Goal: Task Accomplishment & Management: Complete application form

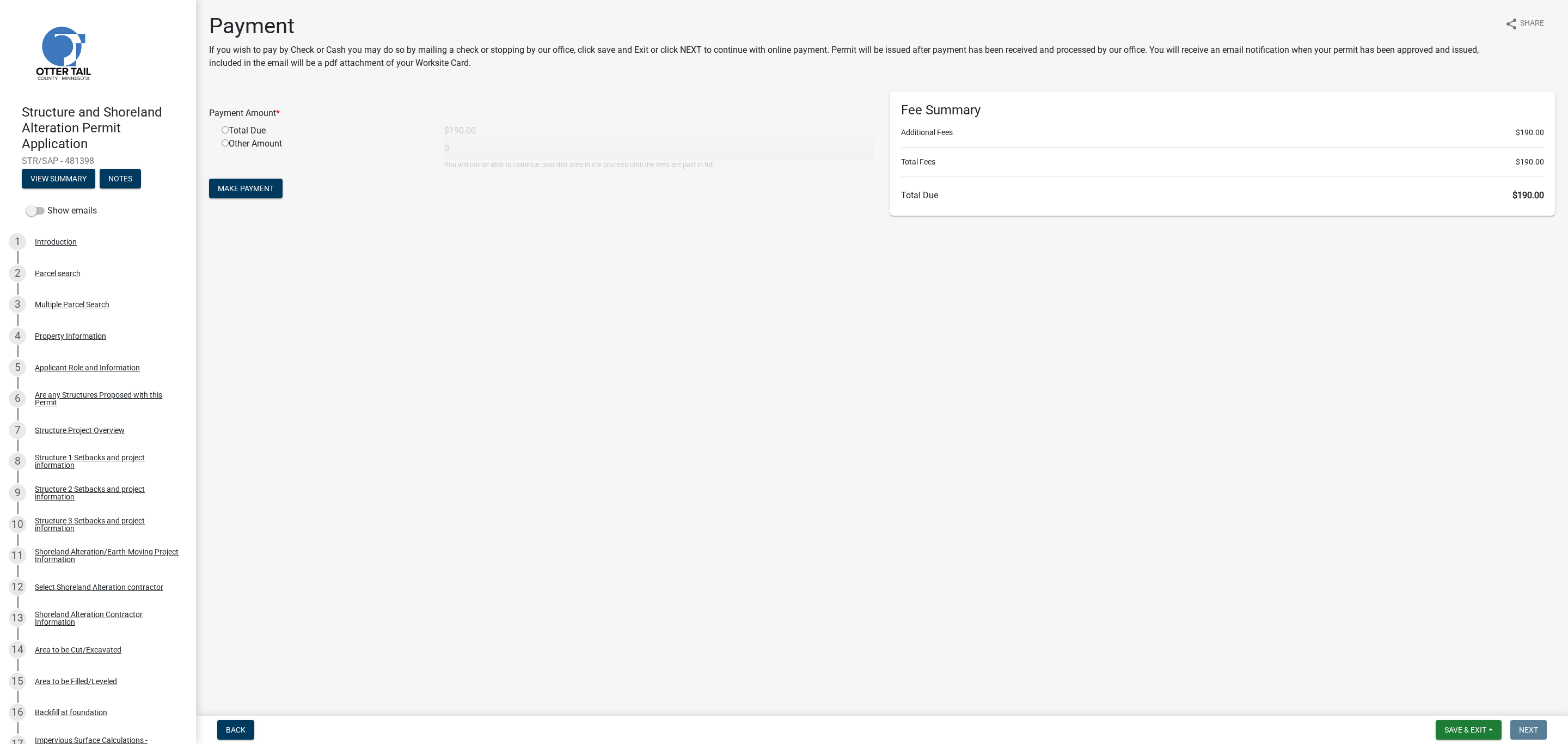
click at [225, 132] on input "radio" at bounding box center [225, 130] width 7 height 7
radio input "true"
type input "190"
click at [257, 184] on span "Make Payment" at bounding box center [246, 188] width 56 height 9
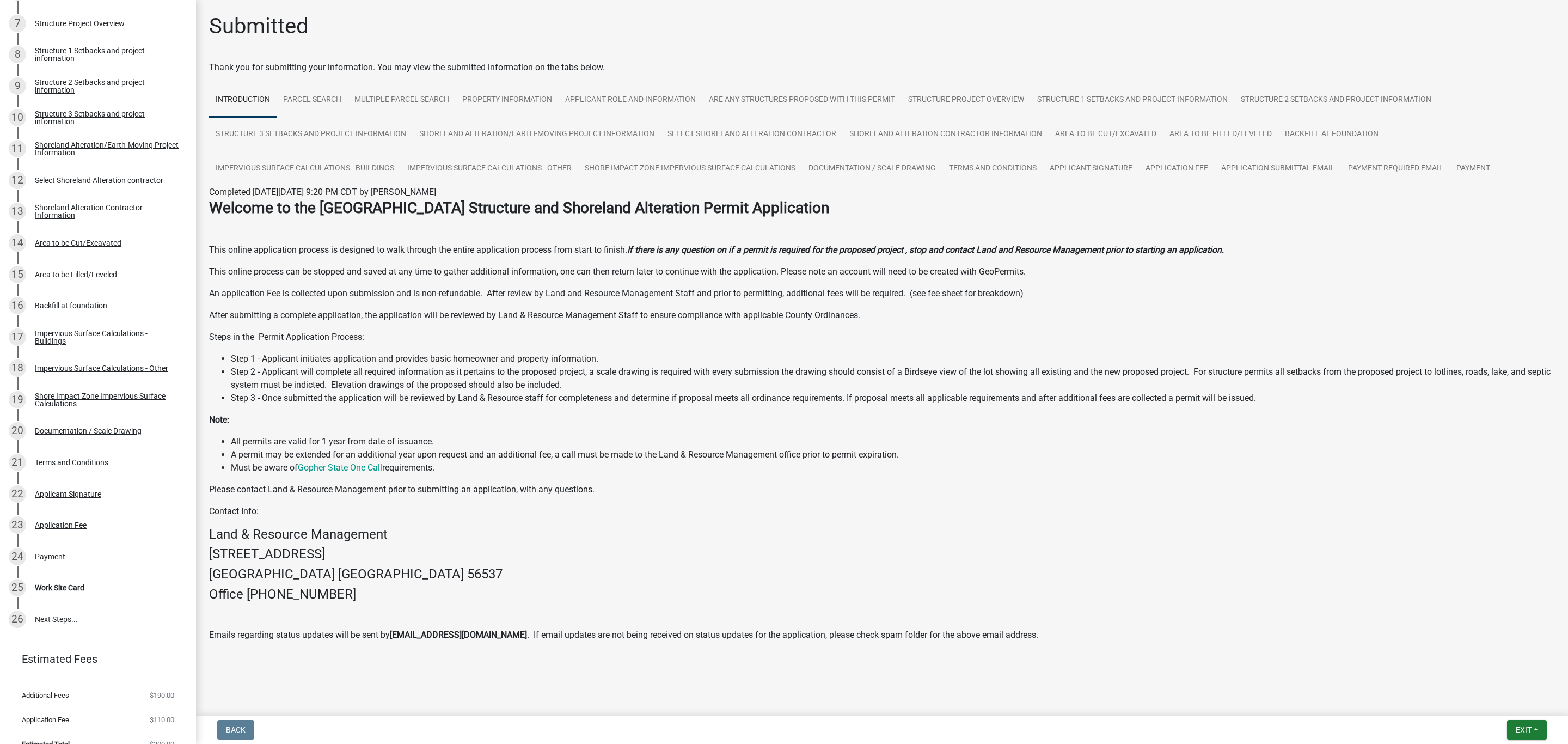
scroll to position [423, 0]
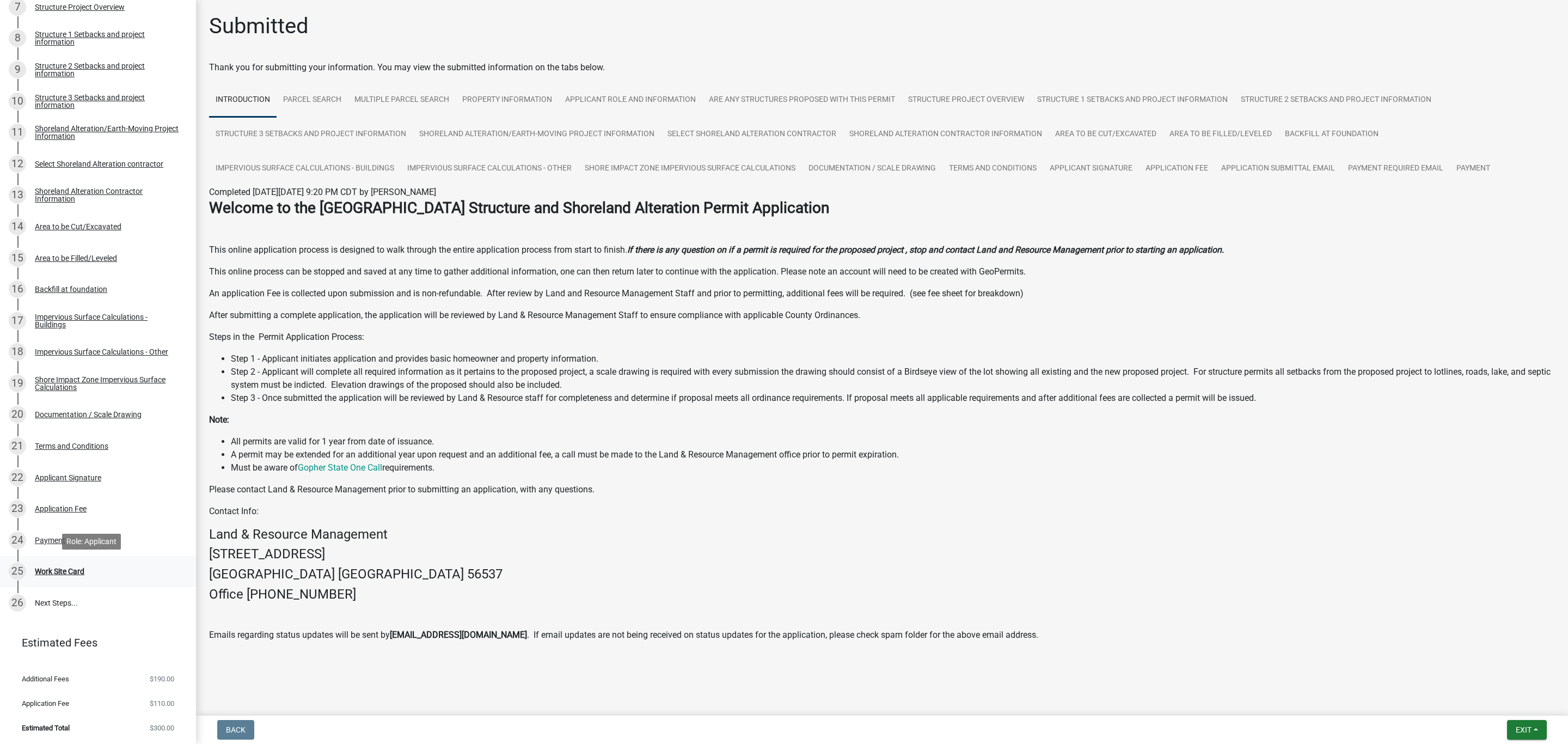
click at [64, 577] on div "25 Work Site Card" at bounding box center [93, 571] width 170 height 18
click at [59, 567] on div "Work Site Card" at bounding box center [59, 571] width 49 height 8
click at [52, 536] on div "Payment" at bounding box center [50, 540] width 30 height 8
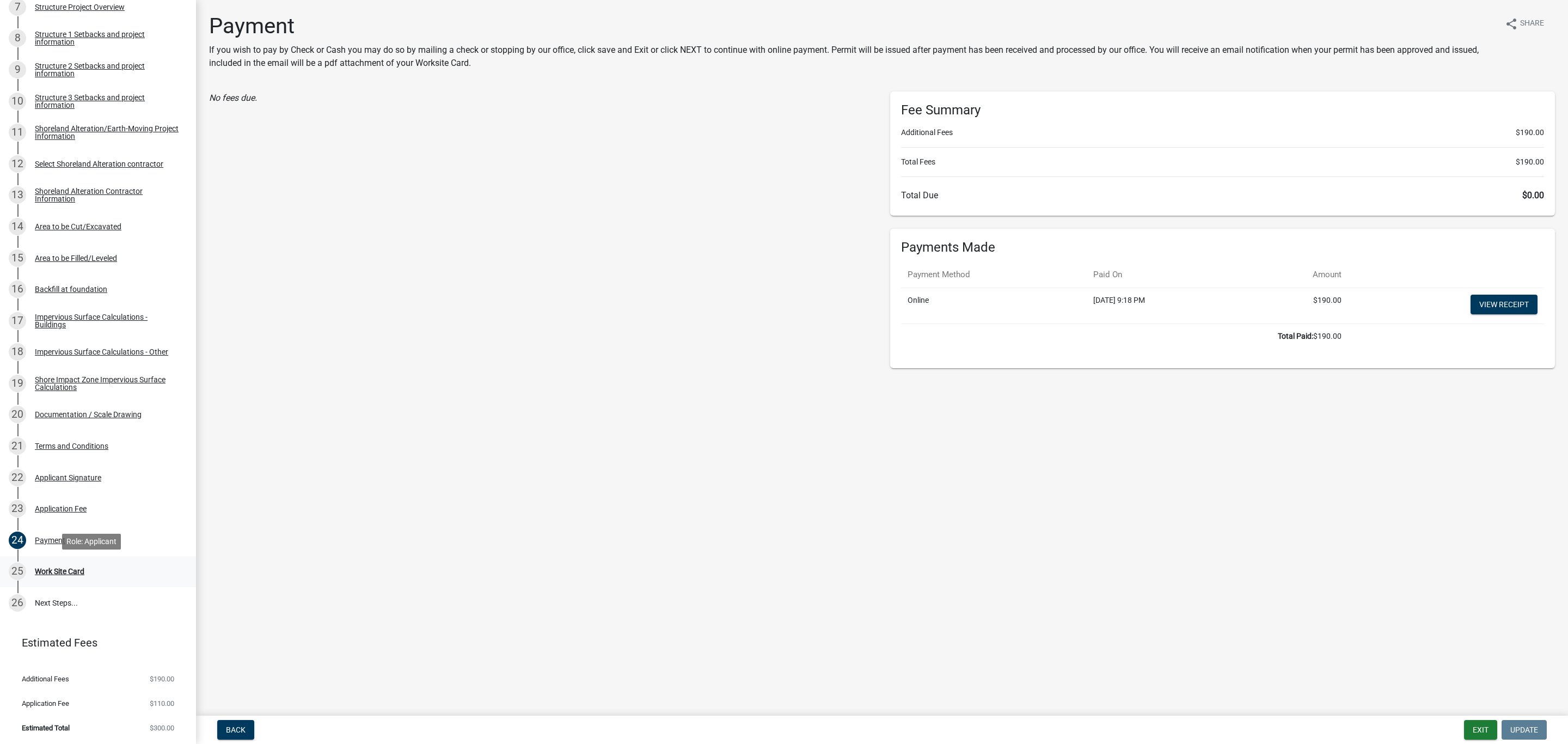
click at [55, 572] on div "Work Site Card" at bounding box center [59, 571] width 49 height 8
click at [62, 572] on div "Work Site Card" at bounding box center [59, 571] width 49 height 8
click at [233, 731] on span "Back" at bounding box center [236, 729] width 19 height 9
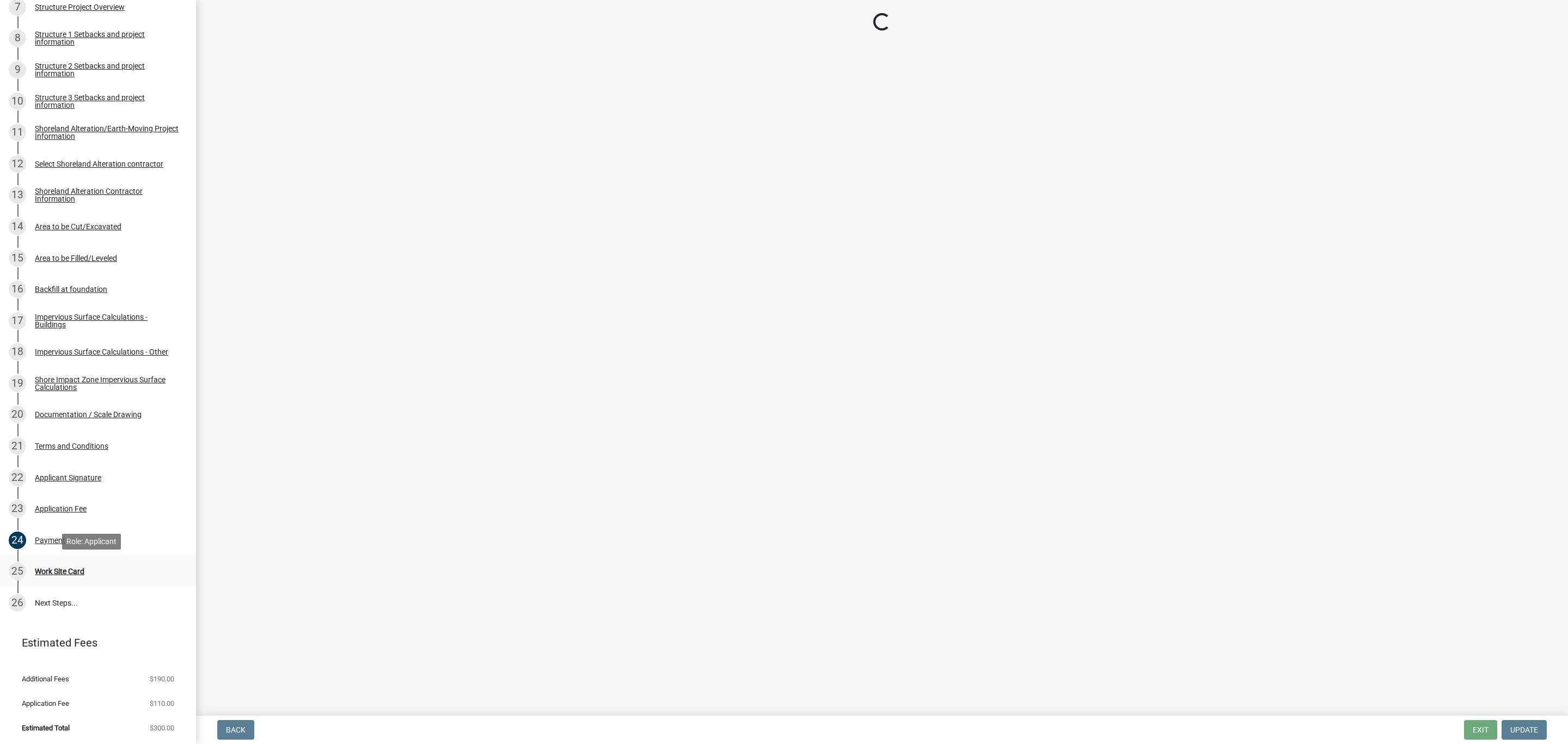
click at [22, 572] on div "25" at bounding box center [17, 571] width 18 height 18
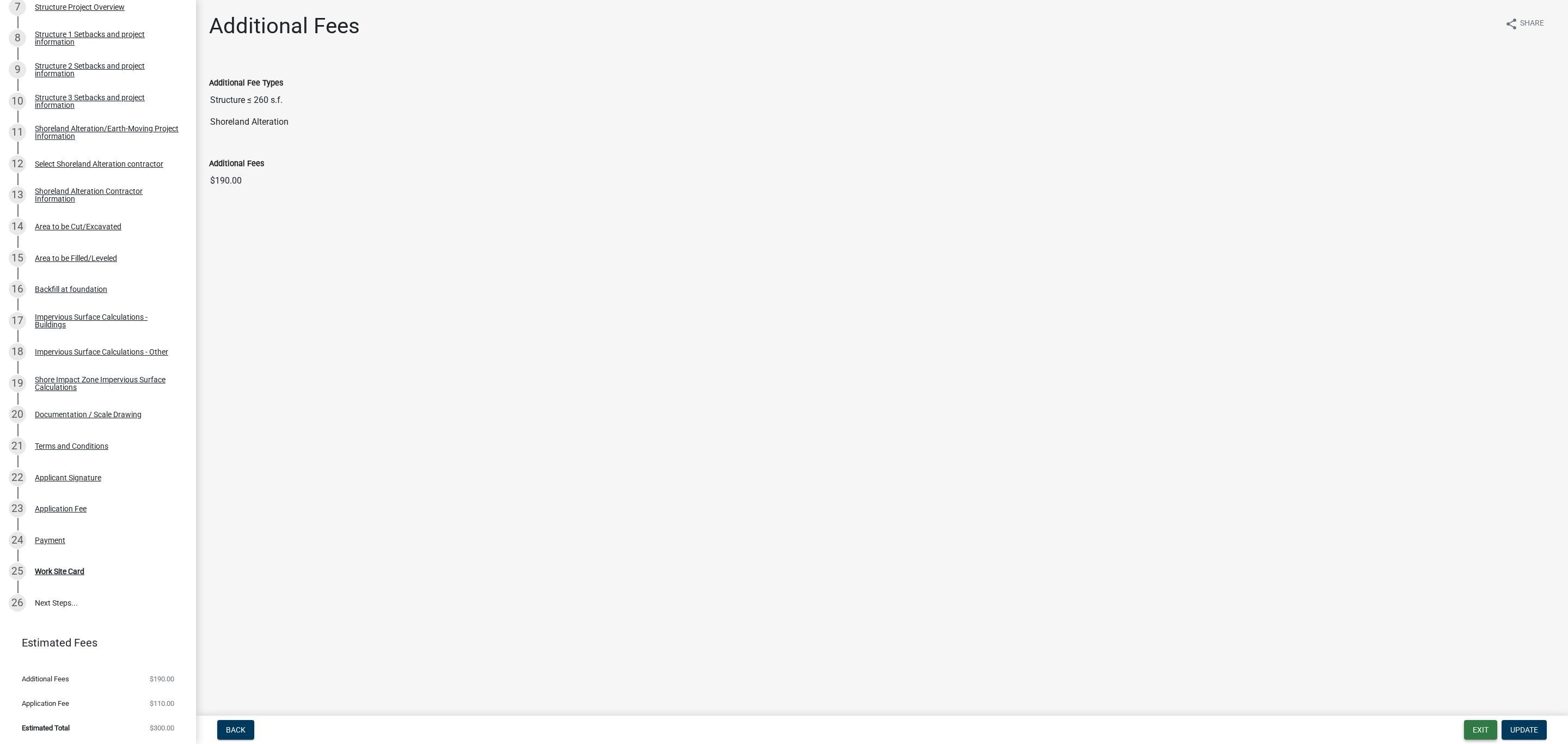
click at [1475, 723] on button "Exit" at bounding box center [1480, 729] width 33 height 19
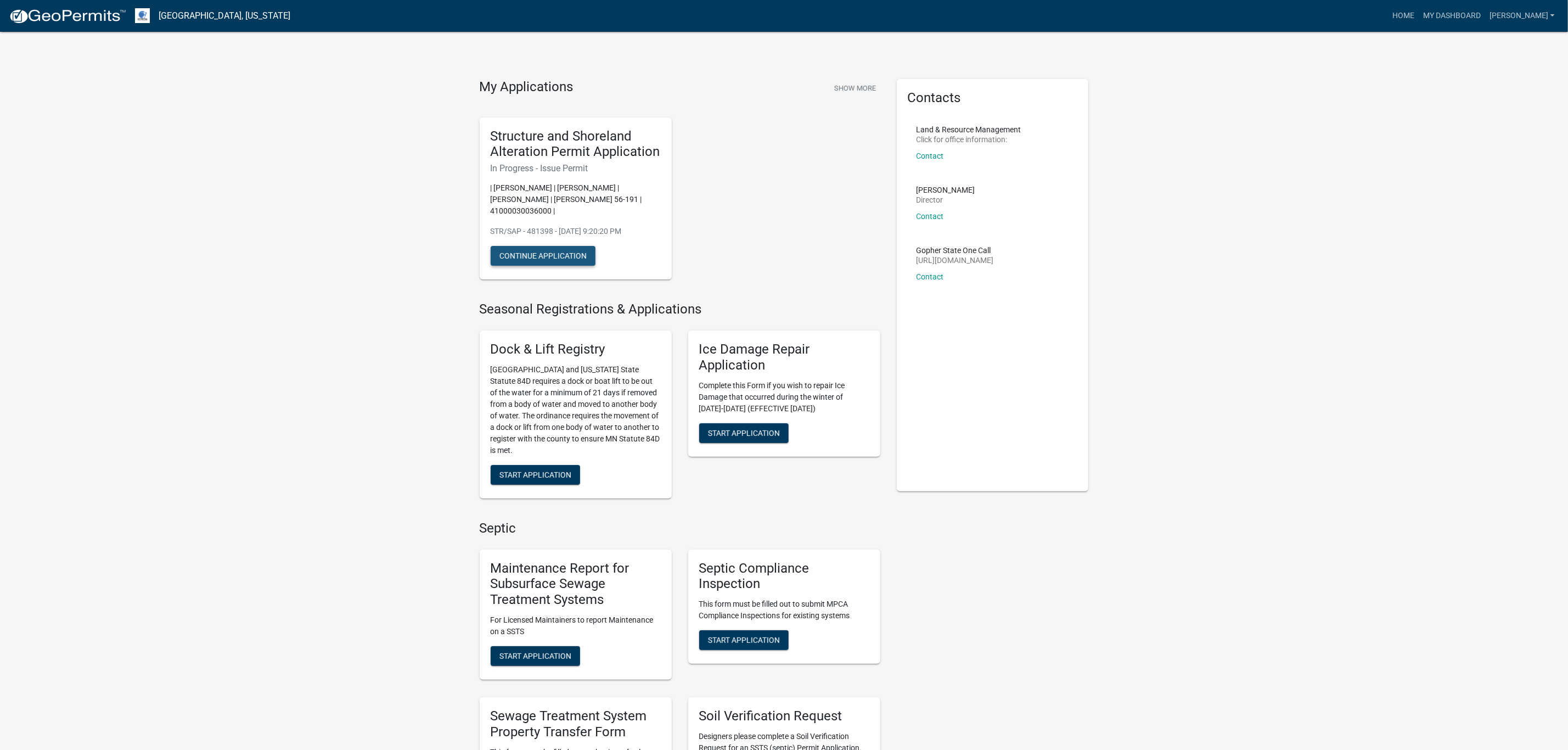
click at [544, 246] on button "Continue Application" at bounding box center [543, 256] width 105 height 20
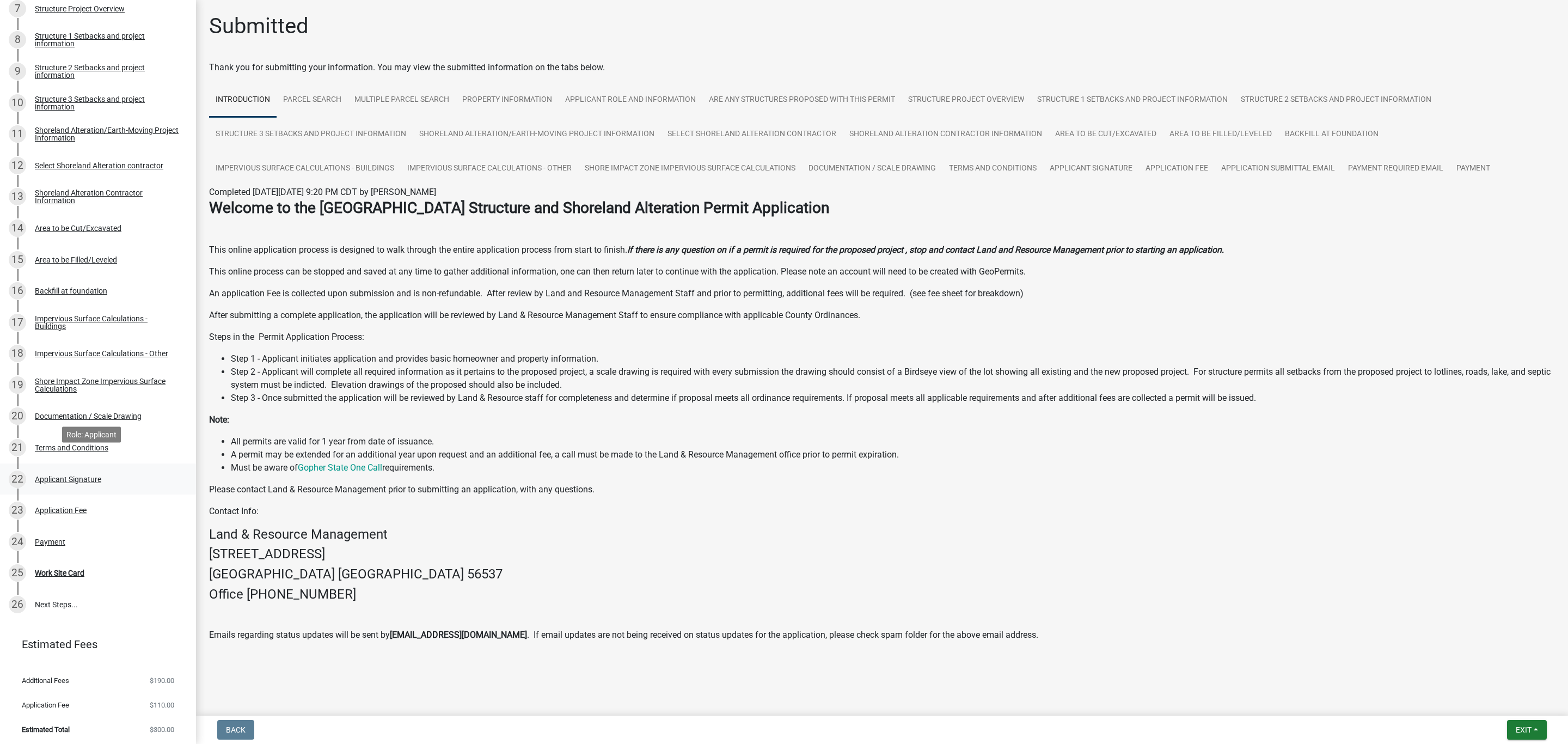
scroll to position [423, 0]
click at [46, 569] on div "Work Site Card" at bounding box center [59, 571] width 49 height 8
click at [75, 567] on div "Work Site Card" at bounding box center [59, 571] width 49 height 8
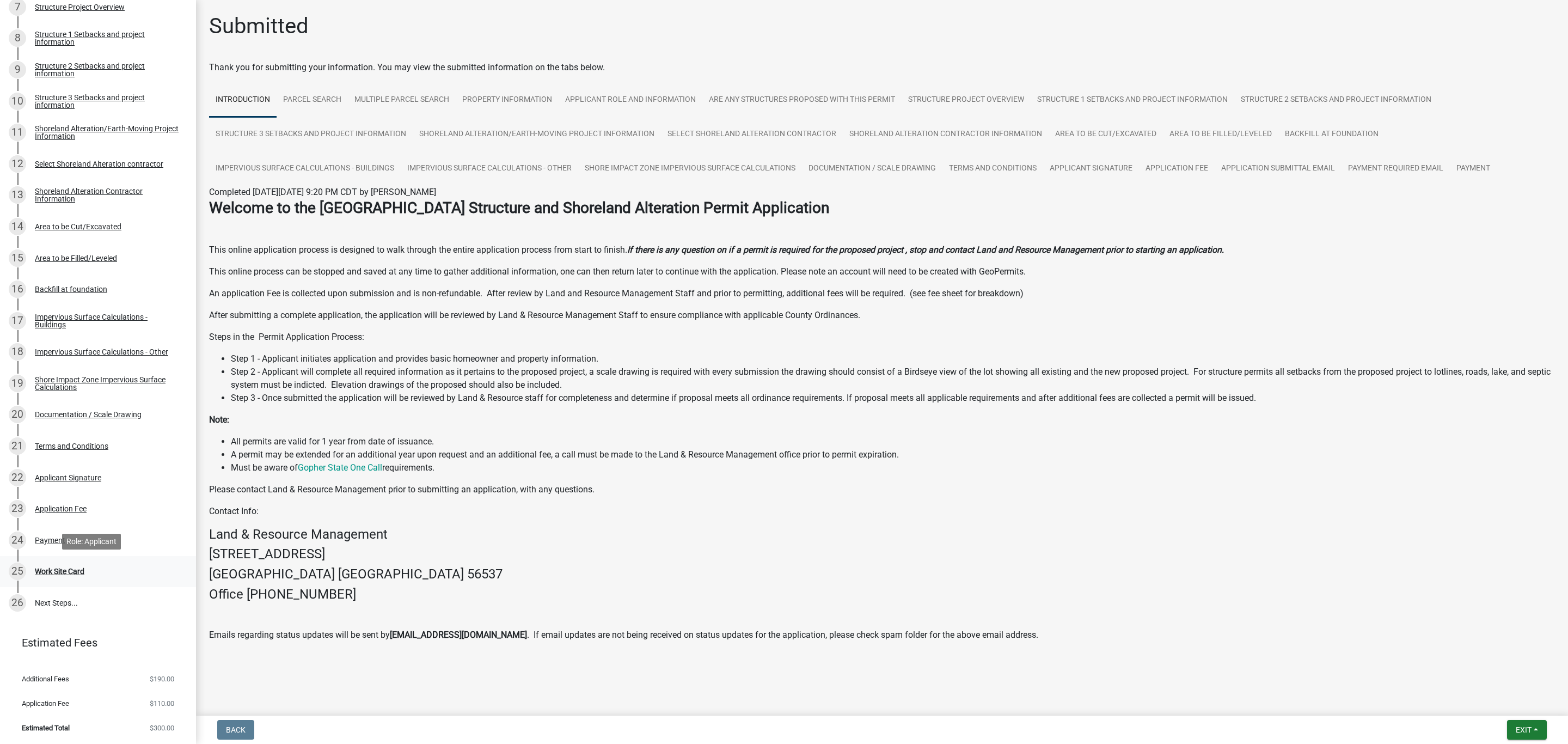
click at [13, 575] on div "25" at bounding box center [17, 571] width 18 height 18
click at [18, 574] on div "25" at bounding box center [17, 571] width 18 height 18
click at [41, 569] on div "Work Site Card" at bounding box center [59, 571] width 49 height 8
drag, startPoint x: 47, startPoint y: 564, endPoint x: 397, endPoint y: 598, distance: 351.6
click at [397, 598] on h4 "Office [PHONE_NUMBER]" at bounding box center [881, 594] width 1346 height 16
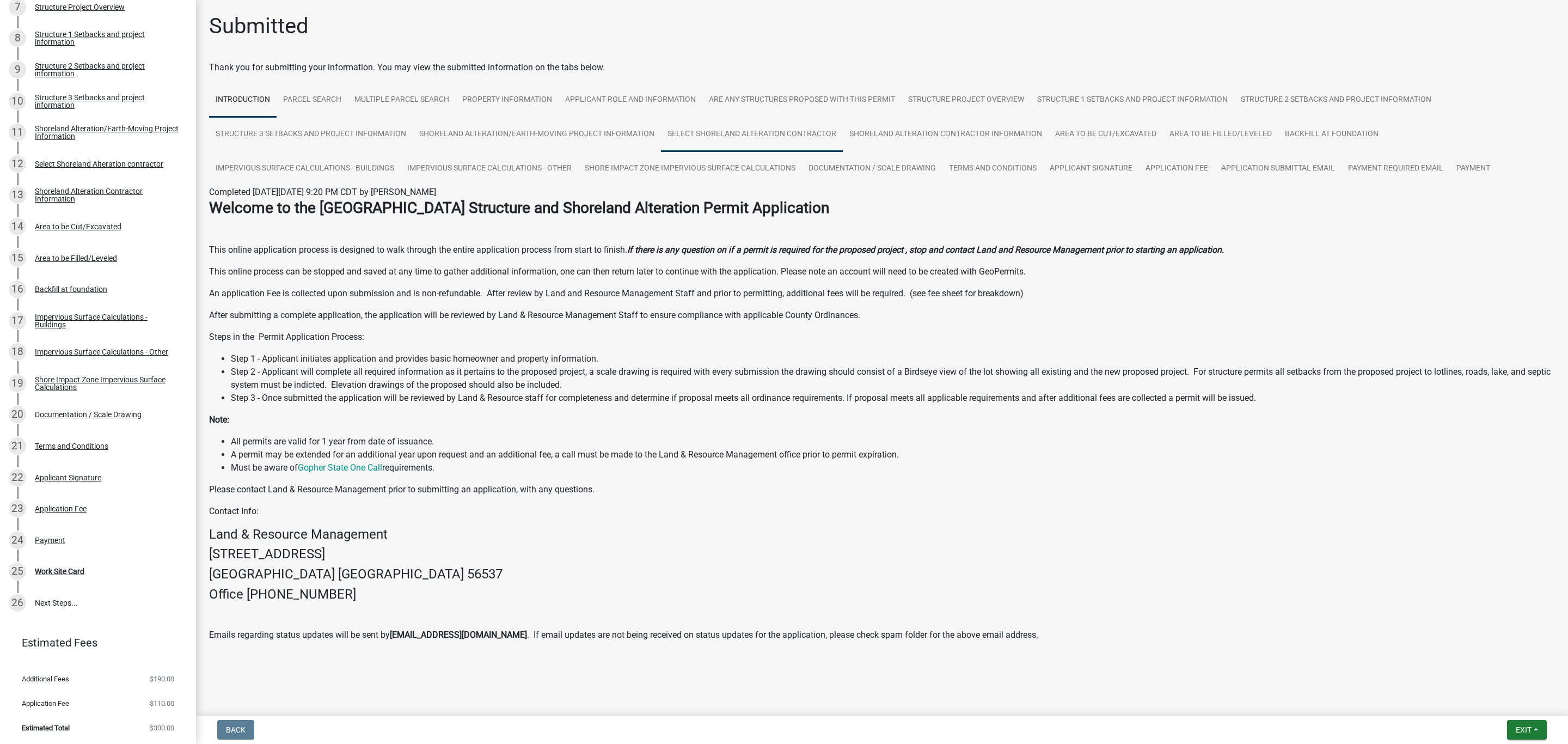
click at [781, 131] on link "Select Shoreland Alteration contractor" at bounding box center [752, 134] width 182 height 35
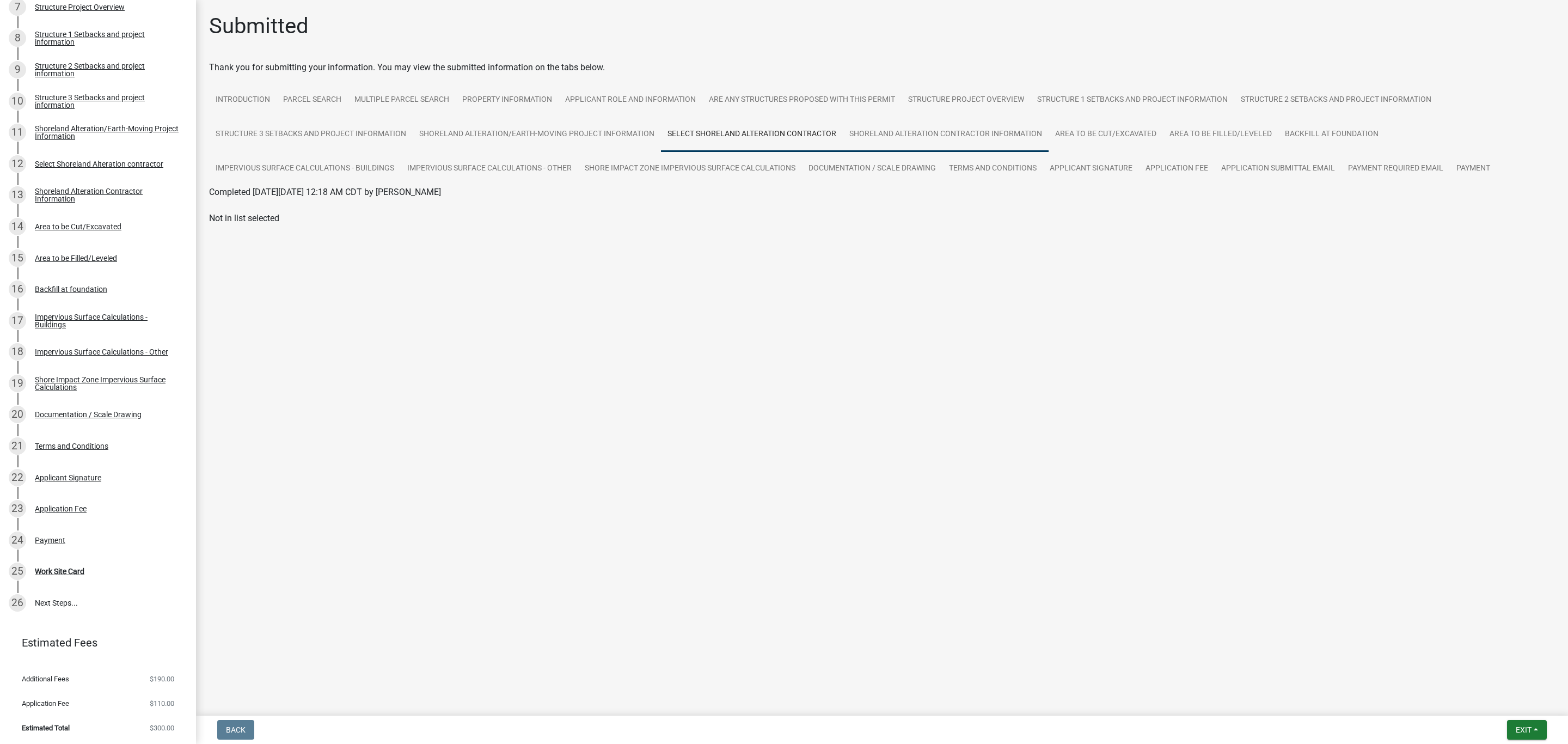
click at [901, 131] on link "Shoreland Alteration Contractor Information" at bounding box center [946, 134] width 206 height 35
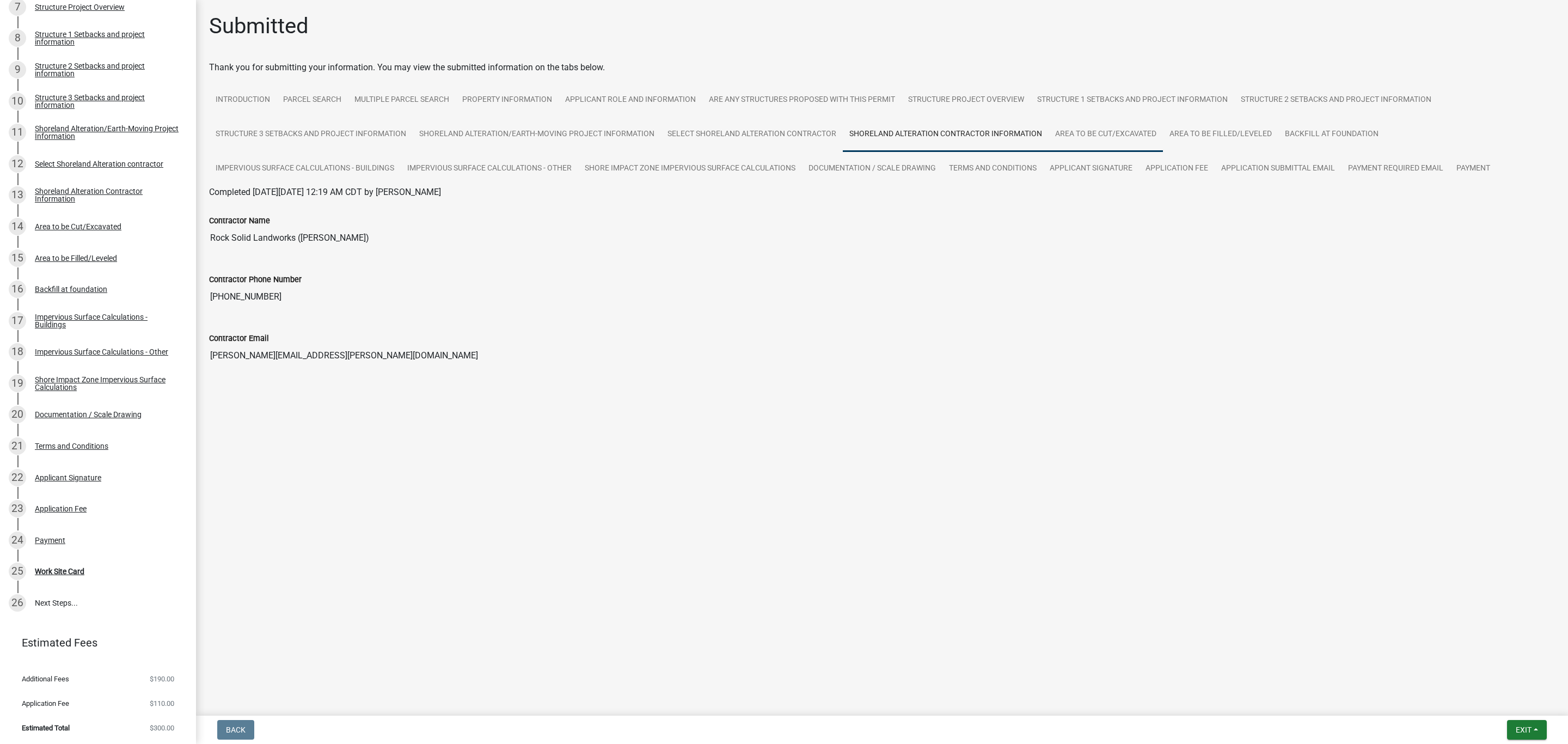
click at [1073, 137] on link "Area to be Cut/Excavated" at bounding box center [1106, 134] width 114 height 35
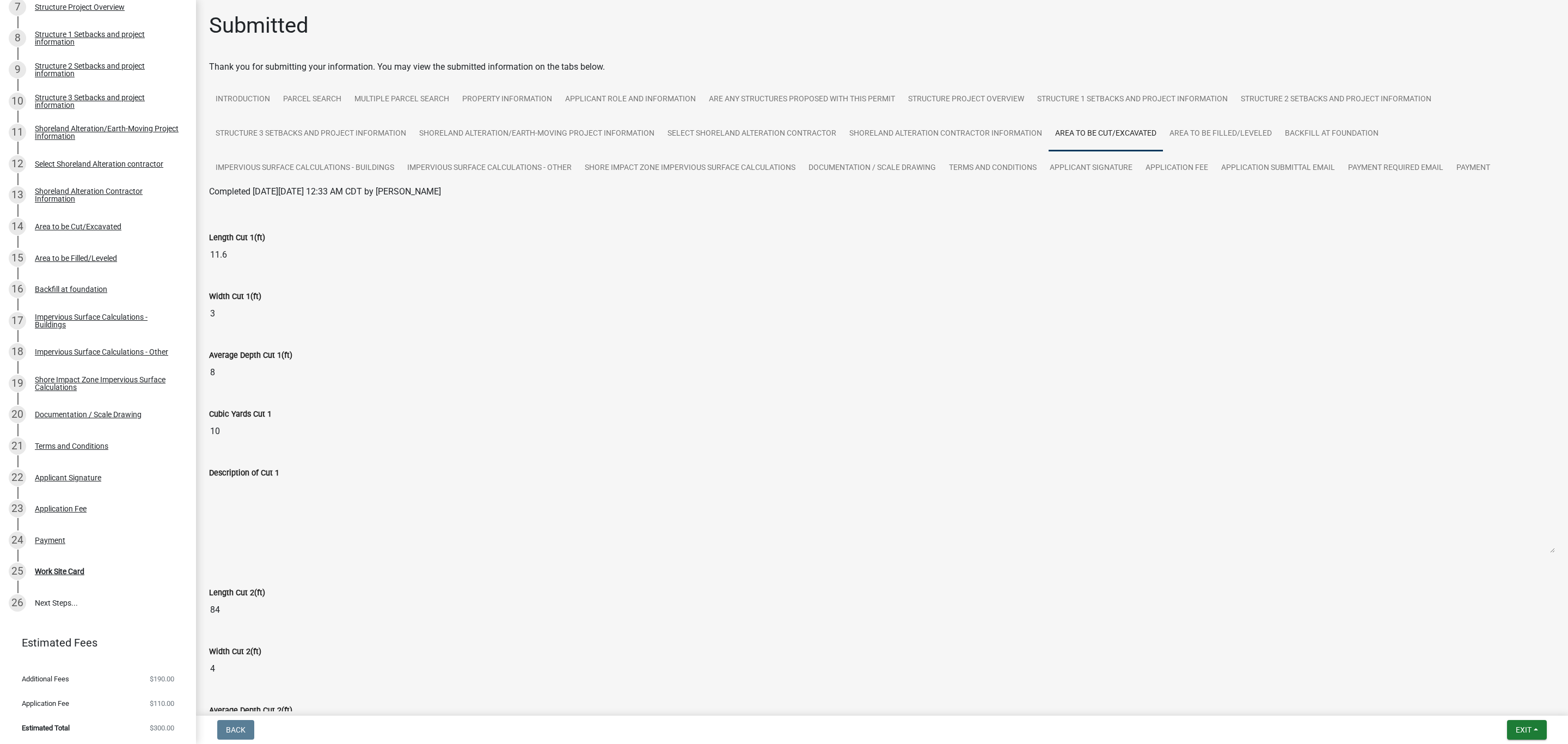
scroll to position [0, 0]
click at [1007, 165] on link "Terms and Conditions" at bounding box center [992, 169] width 100 height 35
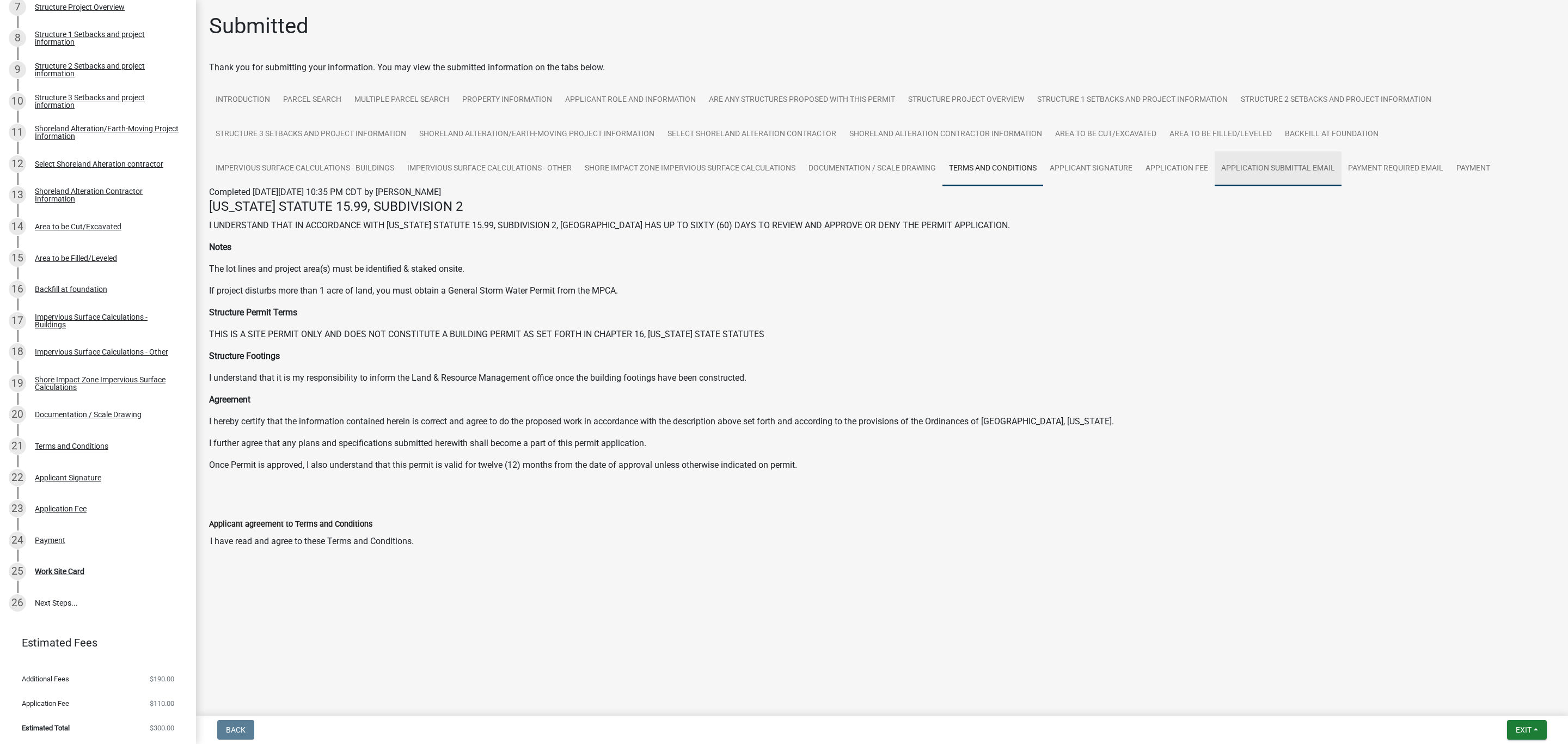
click at [1267, 165] on link "Application Submittal Email" at bounding box center [1278, 169] width 127 height 35
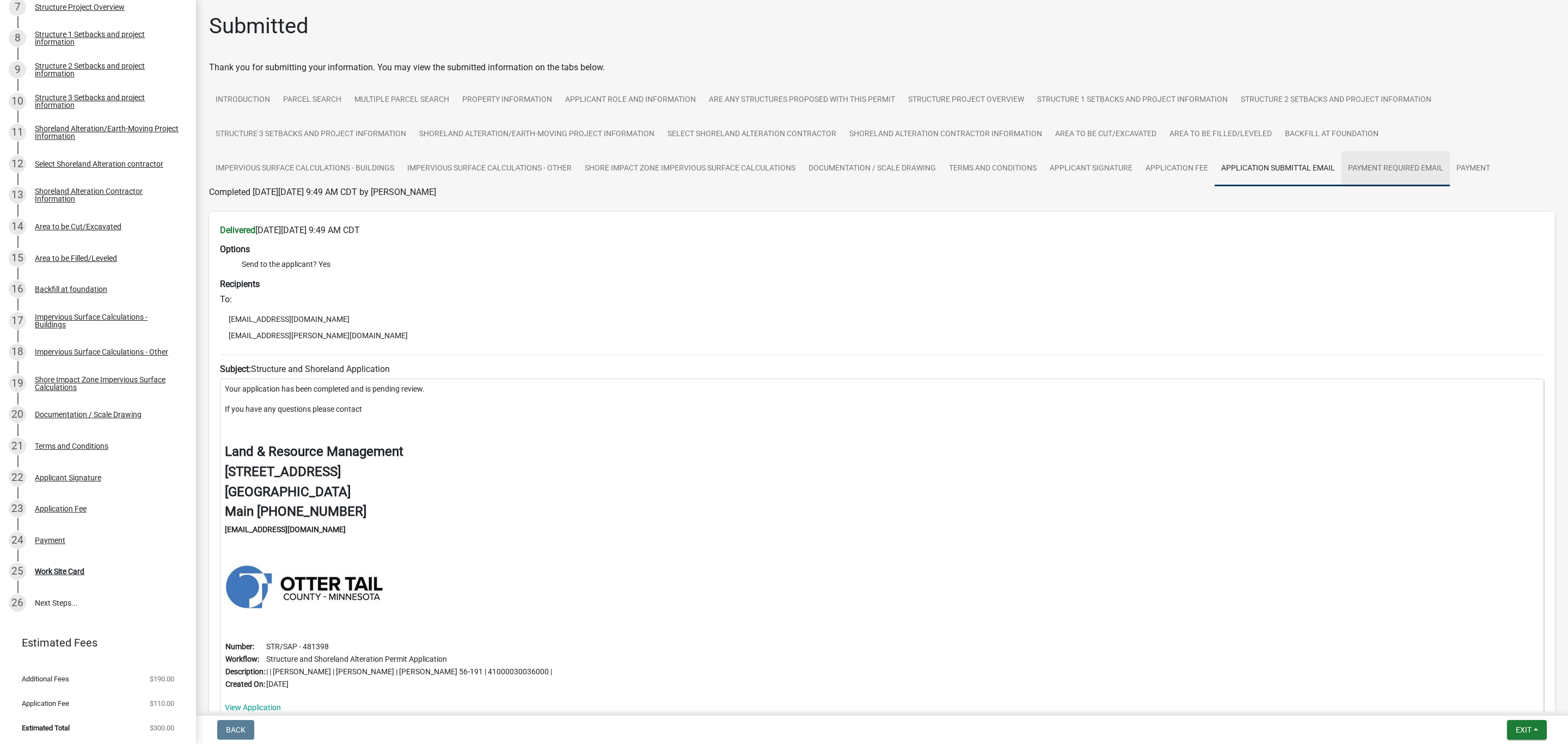
click at [1372, 167] on link "Payment Required Email" at bounding box center [1396, 169] width 108 height 35
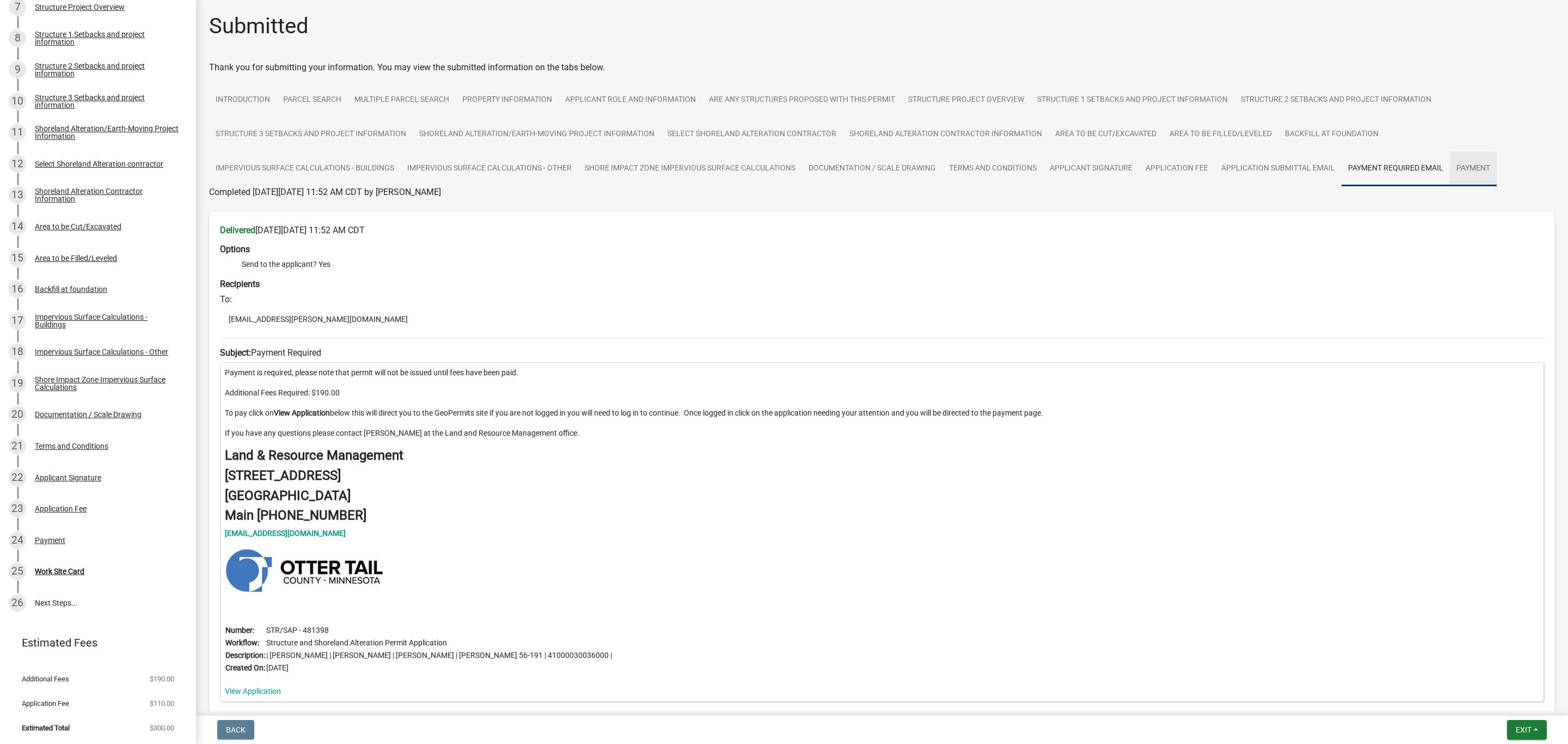
click at [1469, 167] on link "Payment" at bounding box center [1473, 169] width 47 height 35
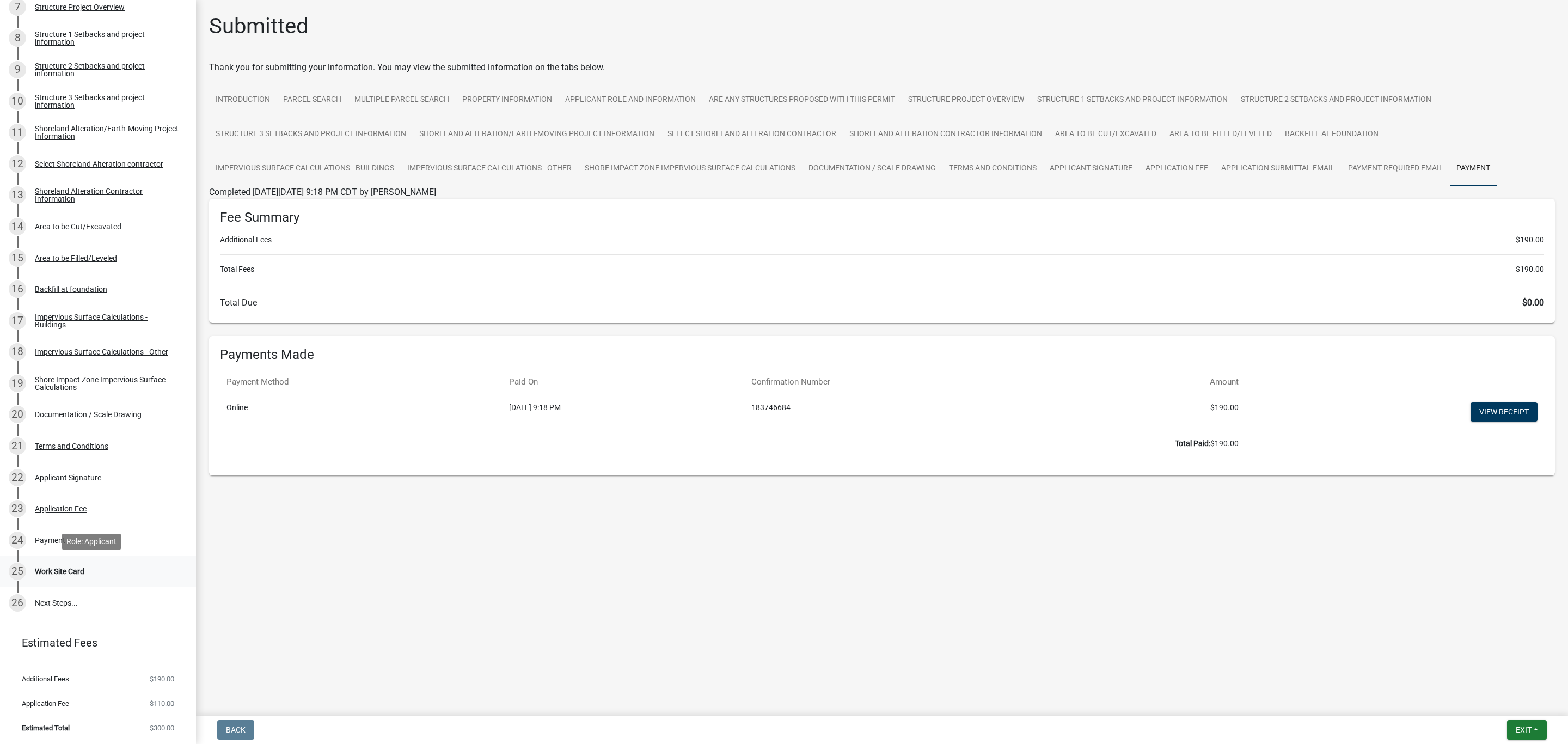
click at [57, 580] on div "25 Work Site Card" at bounding box center [93, 571] width 170 height 18
click at [1533, 732] on button "Exit" at bounding box center [1527, 729] width 40 height 19
click at [1513, 731] on button "Exit" at bounding box center [1527, 729] width 40 height 19
drag, startPoint x: 401, startPoint y: 611, endPoint x: 495, endPoint y: 614, distance: 94.0
click at [410, 606] on main "Submitted Thank you for submitting your information. You may view the submitted…" at bounding box center [882, 356] width 1372 height 711
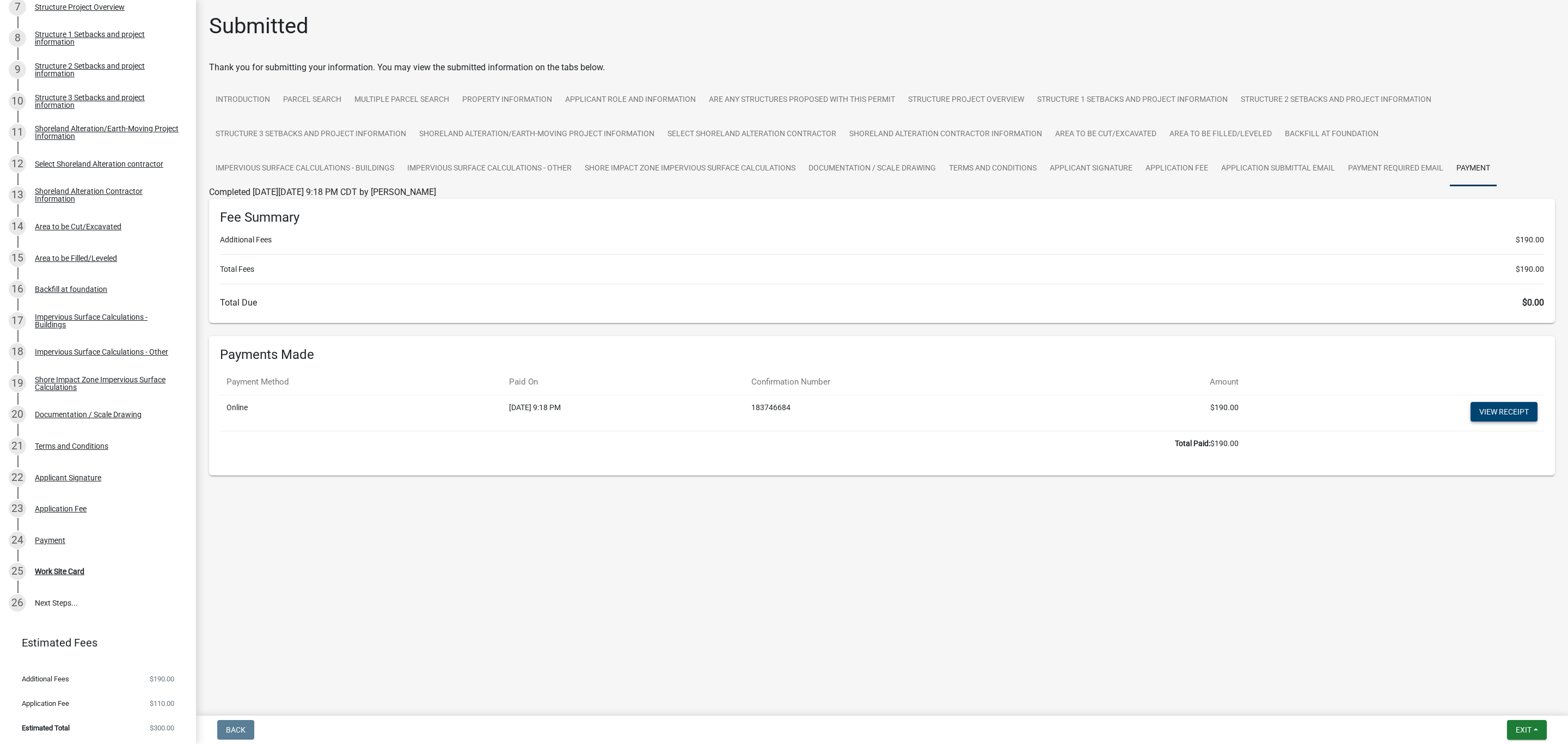
click at [1499, 407] on link "View receipt" at bounding box center [1504, 412] width 67 height 19
click at [1535, 729] on button "Exit" at bounding box center [1527, 729] width 40 height 19
click at [1488, 700] on button "Save & Exit" at bounding box center [1503, 701] width 87 height 26
